Goal: Information Seeking & Learning: Learn about a topic

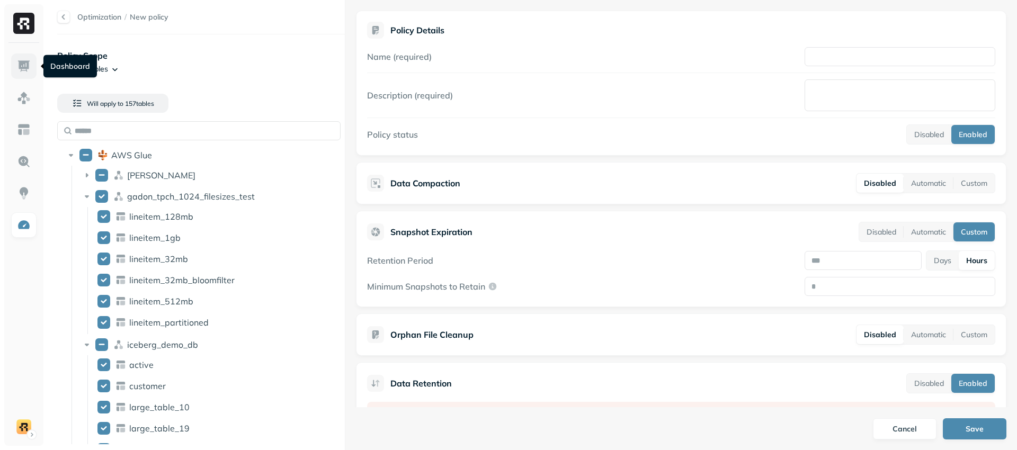
click at [22, 64] on img at bounding box center [24, 66] width 14 height 14
click at [20, 101] on img at bounding box center [24, 98] width 14 height 14
click at [62, 16] on div at bounding box center [63, 17] width 13 height 13
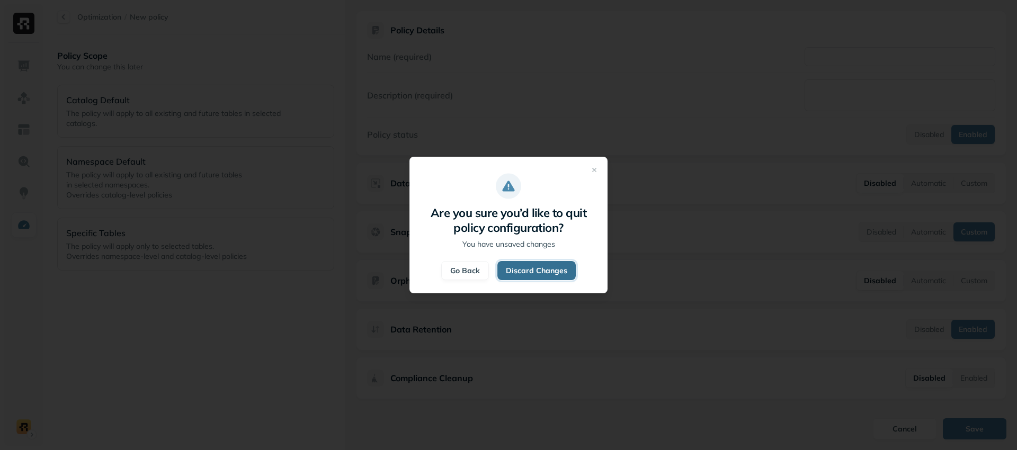
click at [539, 274] on button "Discard Changes" at bounding box center [537, 270] width 78 height 19
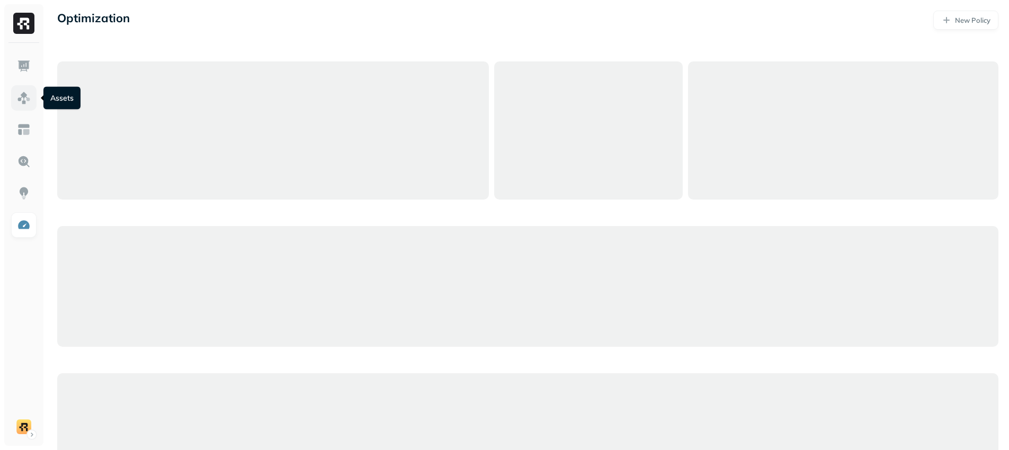
click at [22, 95] on img at bounding box center [24, 98] width 14 height 14
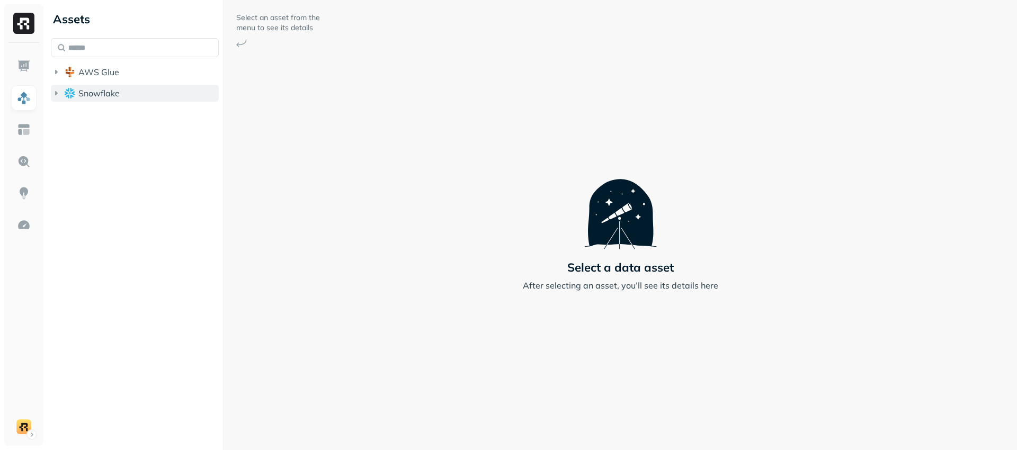
drag, startPoint x: 103, startPoint y: 93, endPoint x: 96, endPoint y: 93, distance: 6.9
click at [102, 93] on span "Snowflake" at bounding box center [98, 93] width 41 height 11
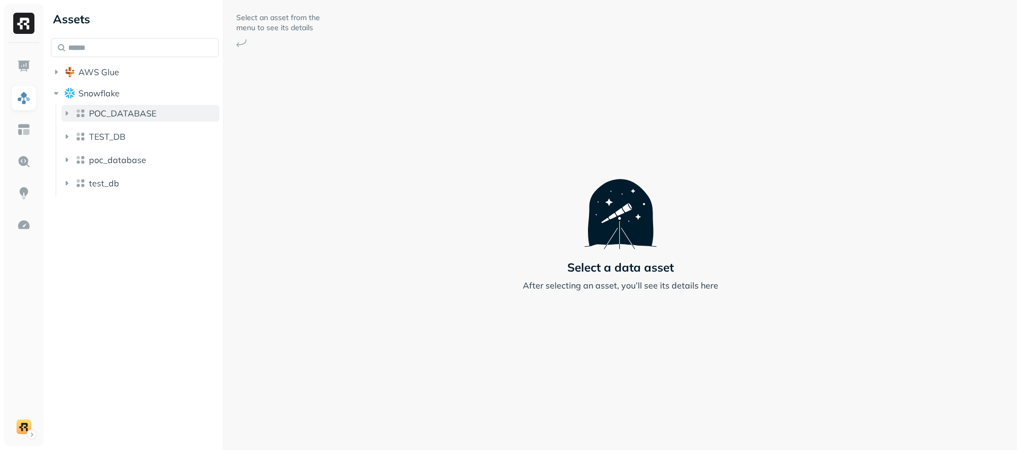
click at [105, 117] on span "POC_DATABASE" at bounding box center [122, 113] width 67 height 11
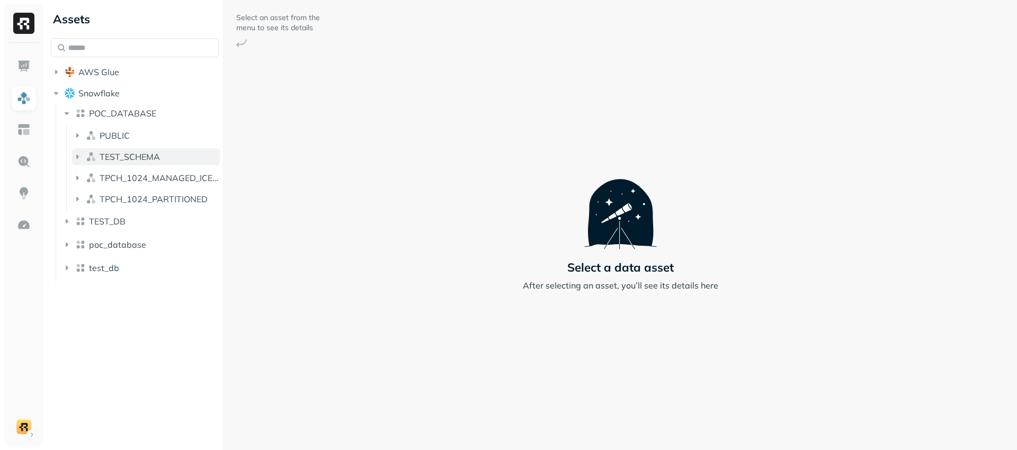
click at [114, 151] on button "TEST_SCHEMA" at bounding box center [146, 156] width 148 height 17
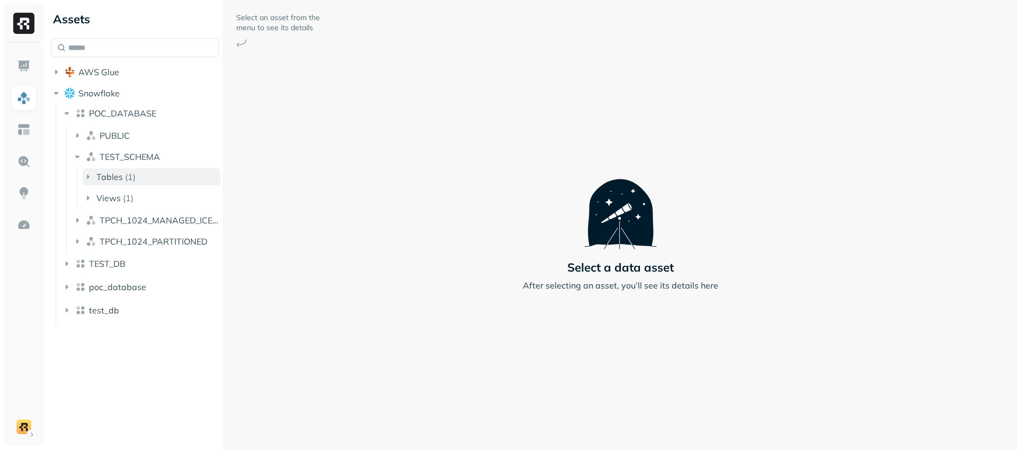
click at [117, 178] on span "Tables" at bounding box center [109, 177] width 26 height 11
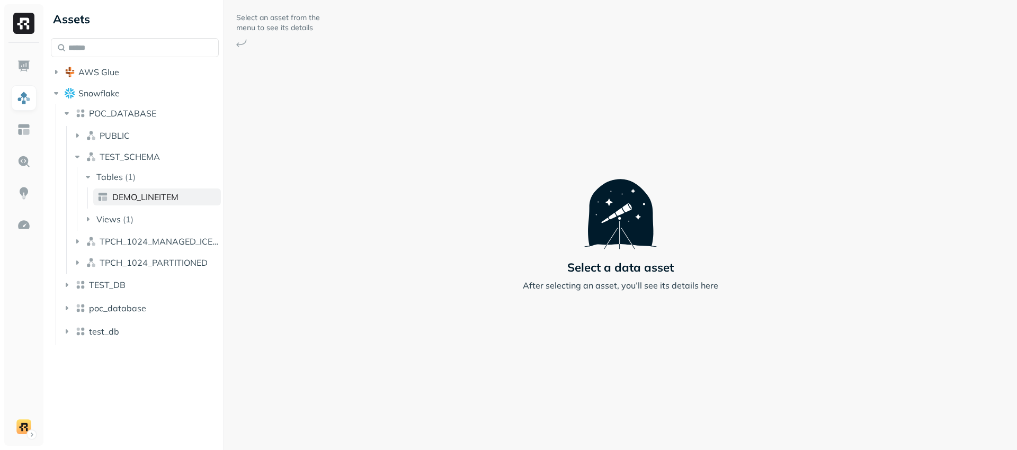
click at [117, 192] on span "DEMO_LINEITEM" at bounding box center [145, 197] width 66 height 11
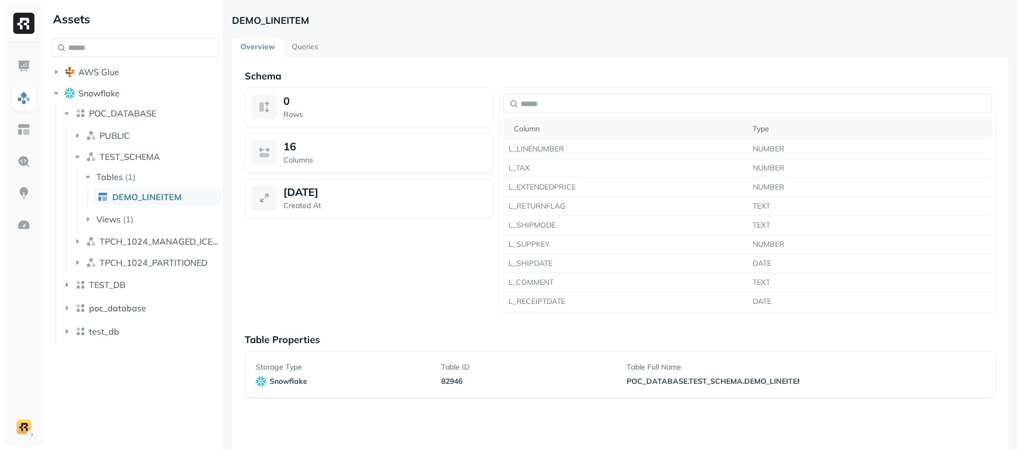
click at [310, 49] on link "Queries" at bounding box center [304, 47] width 43 height 19
